Goal: Information Seeking & Learning: Learn about a topic

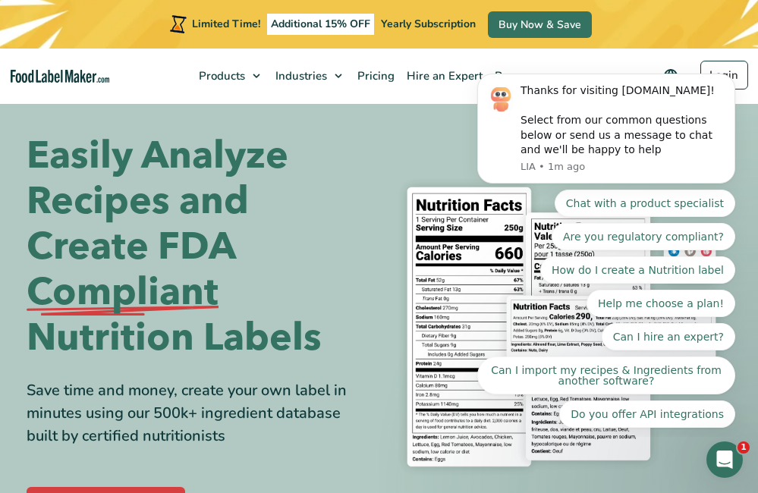
click at [144, 176] on h1 "Easily Analyze Recipes and Create FDA Compliant Nutrition Labels" at bounding box center [197, 247] width 341 height 228
click at [147, 256] on h1 "Easily Analyze Recipes and Create FDA Compliant Nutrition Labels" at bounding box center [197, 247] width 341 height 228
click at [92, 166] on h1 "Easily Analyze Recipes and Create FDA Compliant Nutrition Labels" at bounding box center [197, 247] width 341 height 228
click at [187, 431] on div "Save time and money, create your own label in minutes using our 500k+ ingredien…" at bounding box center [197, 413] width 341 height 68
click at [197, 379] on div "Save time and money, create your own label in minutes using our 500k+ ingredien…" at bounding box center [197, 413] width 341 height 68
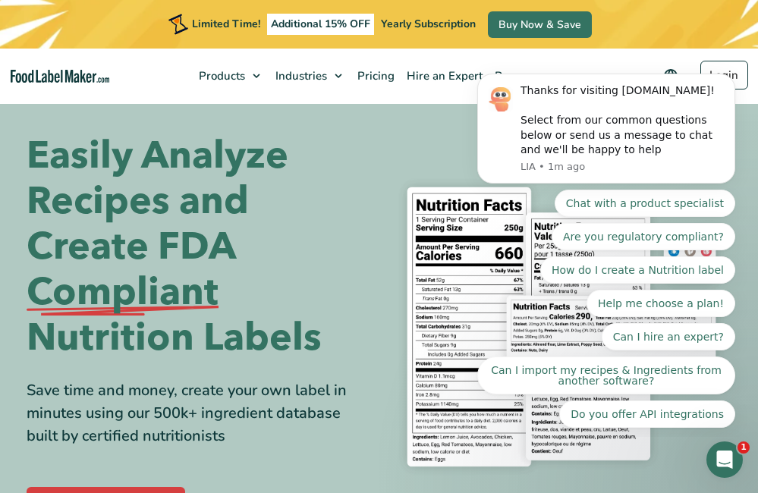
click at [413, 153] on div "Easily Analyze Recipes and Create FDA Compliant Nutrition Labels Save time and …" at bounding box center [379, 326] width 705 height 387
click at [304, 150] on h1 "Easily Analyze Recipes and Create FDA Compliant Nutrition Labels" at bounding box center [197, 247] width 341 height 228
click at [675, 34] on div "Limited Time! Additional 15% OFF Yearly Subscription Buy Now & Save" at bounding box center [379, 24] width 758 height 49
click at [384, 139] on div "Easily Analyze Recipes and Create FDA Compliant Nutrition Labels Save time and …" at bounding box center [379, 326] width 705 height 387
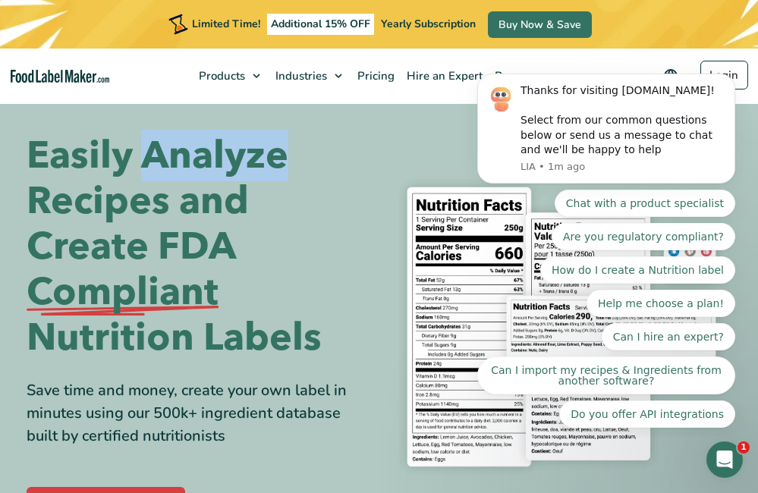
click at [384, 139] on div "Easily Analyze Recipes and Create FDA Compliant Nutrition Labels Save time and …" at bounding box center [379, 326] width 705 height 387
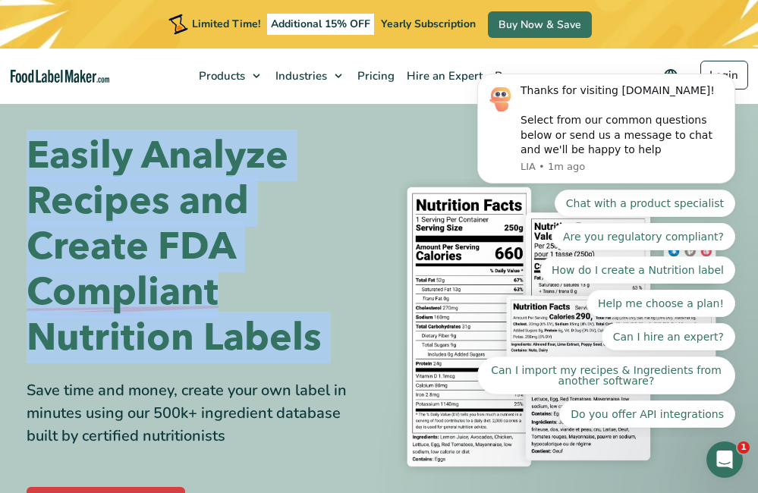
click at [384, 139] on div "Easily Analyze Recipes and Create FDA Compliant Nutrition Labels Save time and …" at bounding box center [379, 326] width 705 height 387
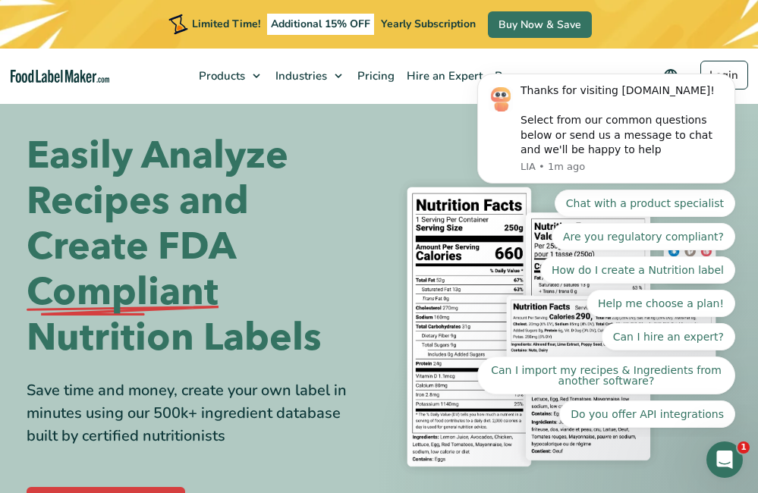
click at [217, 420] on div "Save time and money, create your own label in minutes using our 500k+ ingredien…" at bounding box center [197, 413] width 341 height 68
click at [386, 109] on section "Easily Analyze Recipes and Create FDA Compliant Nutrition Labels Save time and …" at bounding box center [379, 327] width 758 height 460
click at [266, 118] on section "Easily Analyze Recipes and Create FDA Compliant Nutrition Labels Save time and …" at bounding box center [379, 327] width 758 height 460
click at [727, 80] on icon "Dismiss notification" at bounding box center [731, 78] width 8 height 8
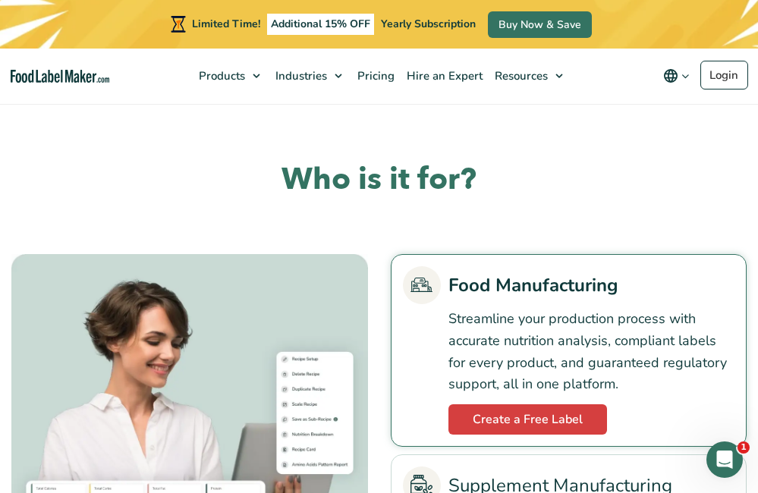
scroll to position [2863, 0]
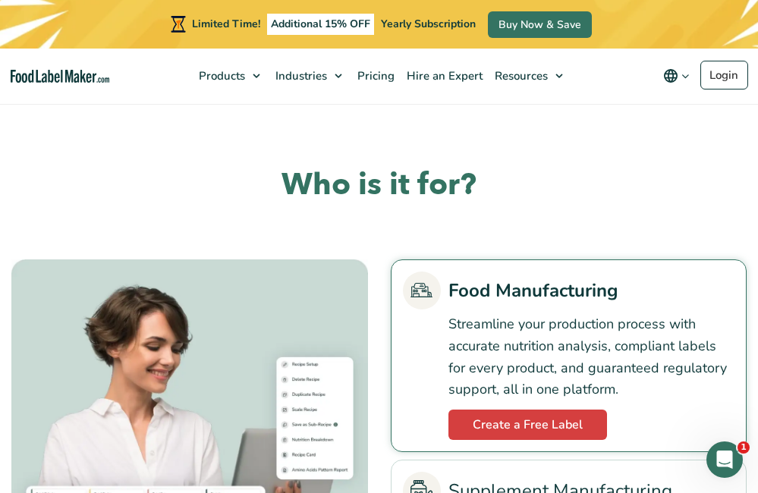
click at [442, 275] on link "Food Manufacturing" at bounding box center [569, 291] width 332 height 38
click at [416, 284] on img at bounding box center [421, 290] width 22 height 14
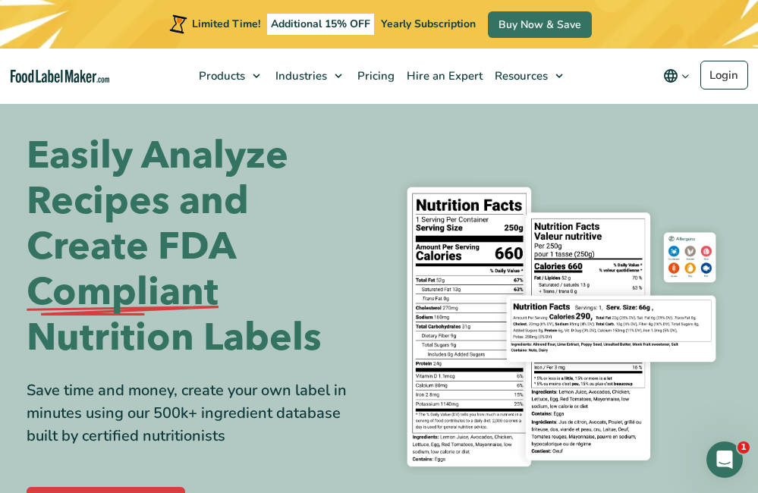
scroll to position [0, 0]
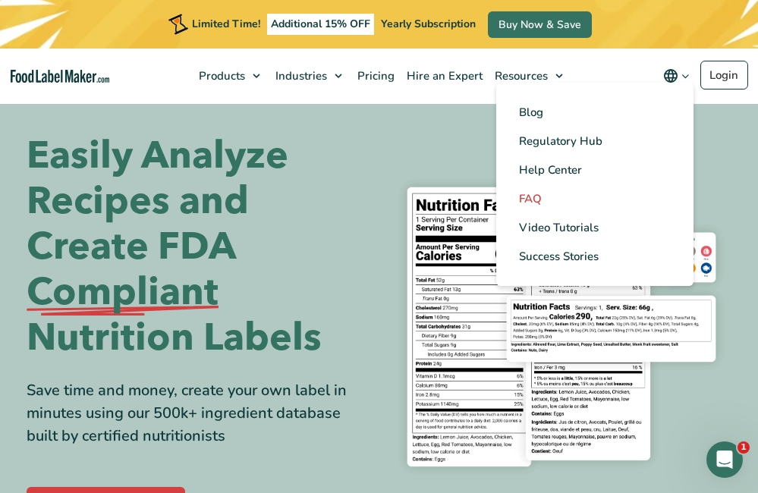
click at [536, 196] on span "FAQ" at bounding box center [530, 198] width 23 height 15
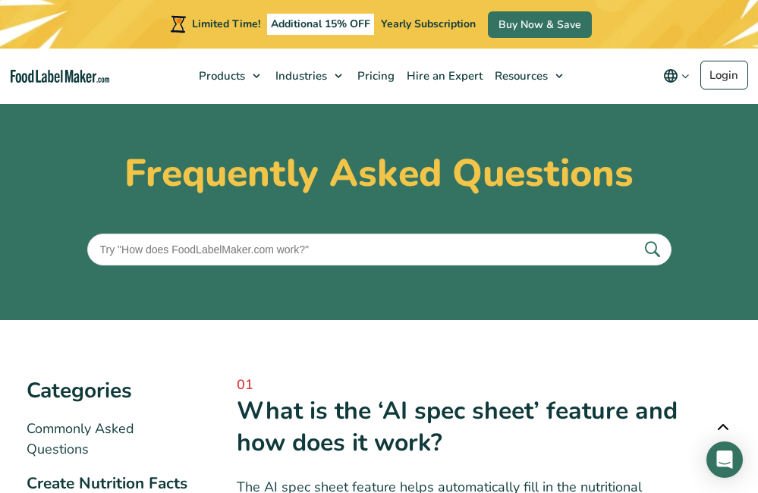
click at [483, 237] on input "text" at bounding box center [379, 250] width 584 height 32
click at [482, 245] on input "text" at bounding box center [379, 250] width 584 height 32
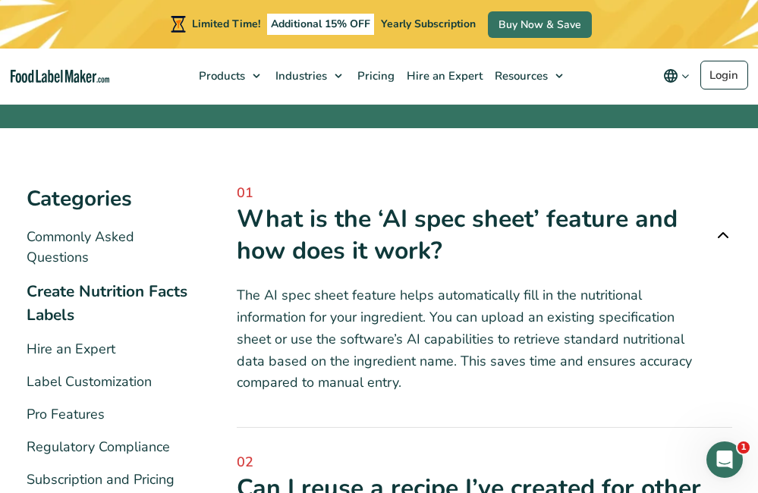
scroll to position [193, 0]
